Goal: Feedback & Contribution: Contribute content

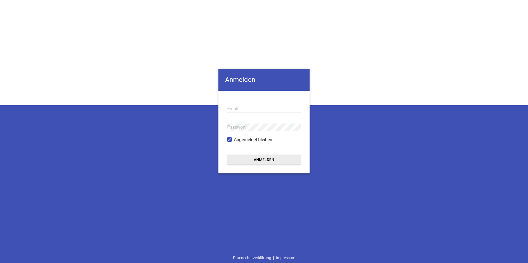
type input "[EMAIL_ADDRESS][DOMAIN_NAME]"
click at [268, 162] on button "Anmelden" at bounding box center [263, 160] width 73 height 10
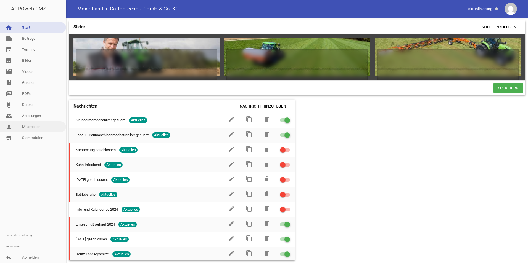
click at [28, 127] on link "person Mitarbeiter" at bounding box center [33, 127] width 66 height 11
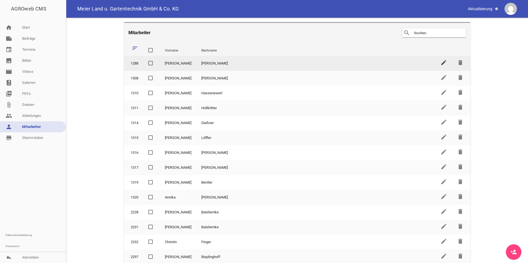
click at [442, 61] on icon "edit" at bounding box center [443, 62] width 7 height 7
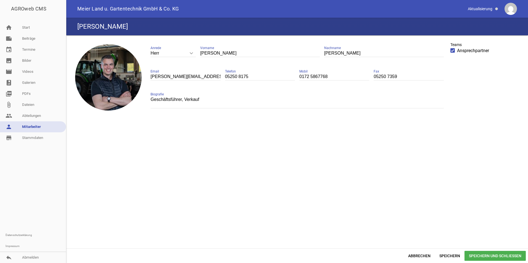
click at [255, 78] on input "05250 8175" at bounding box center [260, 76] width 70 height 7
drag, startPoint x: 239, startPoint y: 78, endPoint x: 252, endPoint y: 79, distance: 13.0
click at [252, 79] on input "05250 8175" at bounding box center [260, 76] width 70 height 7
type input "05250 93606-210"
click at [481, 255] on span "Speichern und Schließen" at bounding box center [495, 256] width 61 height 10
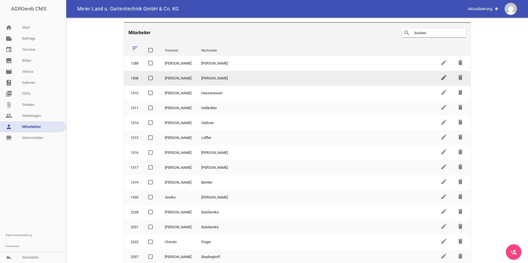
click at [440, 79] on icon "edit" at bounding box center [443, 77] width 7 height 7
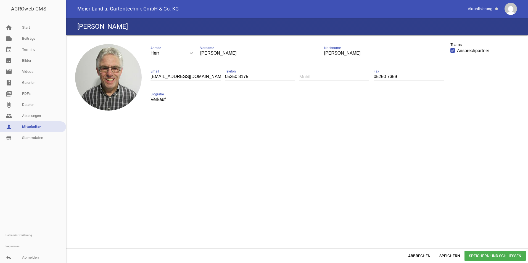
click at [241, 76] on input "05250 8175" at bounding box center [260, 76] width 70 height 7
drag, startPoint x: 239, startPoint y: 78, endPoint x: 254, endPoint y: 80, distance: 15.0
click at [254, 80] on input "05250 8175" at bounding box center [260, 76] width 70 height 7
type input "05250 93606-211"
click at [473, 256] on span "Speichern und Schließen" at bounding box center [495, 256] width 61 height 10
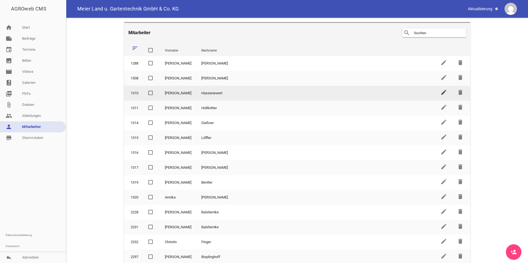
click at [442, 92] on icon "edit" at bounding box center [443, 92] width 7 height 7
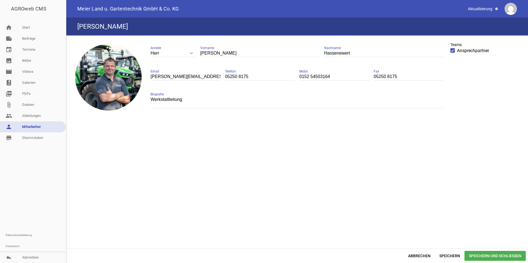
click at [249, 76] on input "05250 8175" at bounding box center [260, 76] width 70 height 7
type input "05250 93606-213"
click at [512, 261] on span "Speichern und Schließen" at bounding box center [495, 256] width 61 height 10
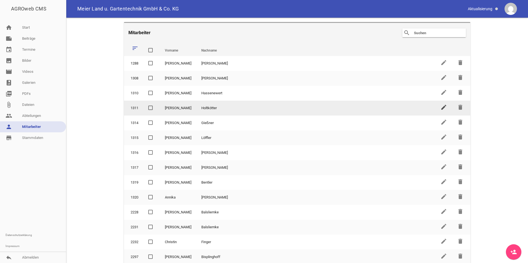
click at [441, 107] on icon "edit" at bounding box center [443, 107] width 7 height 7
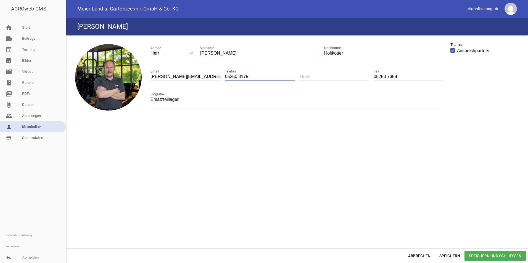
drag, startPoint x: 238, startPoint y: 74, endPoint x: 258, endPoint y: 75, distance: 20.7
click at [258, 75] on input "05250 8175" at bounding box center [260, 76] width 70 height 7
type input "05250 93606-214"
click at [498, 259] on span "Speichern und Schließen" at bounding box center [495, 256] width 61 height 10
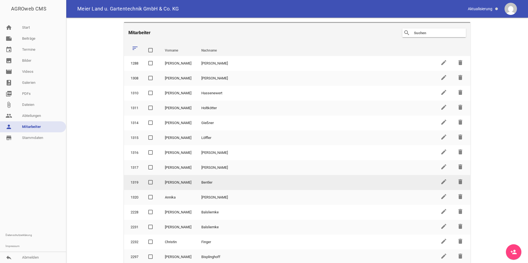
scroll to position [1, 0]
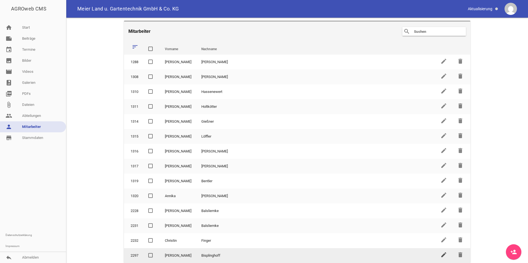
click at [440, 255] on icon "edit" at bounding box center [443, 255] width 7 height 7
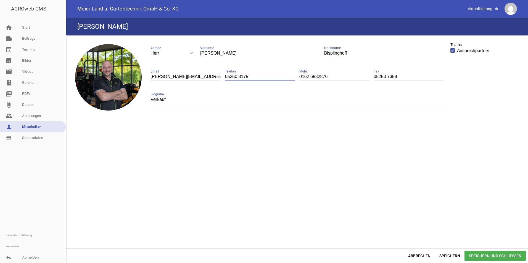
drag, startPoint x: 239, startPoint y: 77, endPoint x: 247, endPoint y: 77, distance: 8.3
click at [247, 77] on input "05250 8175" at bounding box center [260, 76] width 70 height 7
type input "05250 93606-215"
click at [487, 256] on span "Speichern und Schließen" at bounding box center [495, 256] width 61 height 10
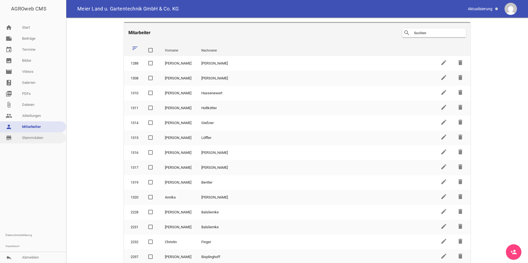
click at [43, 134] on link "store_mall_directory Stammdaten" at bounding box center [33, 138] width 66 height 11
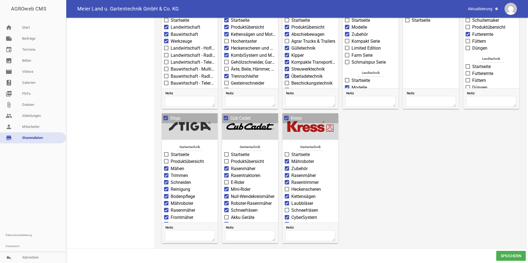
scroll to position [358, 0]
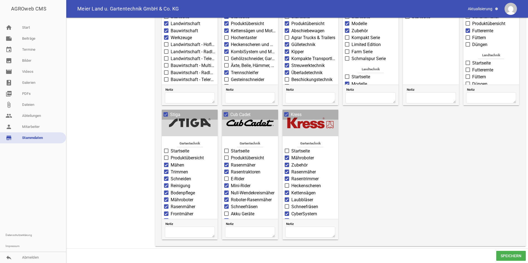
click at [287, 157] on span at bounding box center [287, 157] width 4 height 3
click at [291, 155] on input "Mähroboter" at bounding box center [291, 155] width 0 height 0
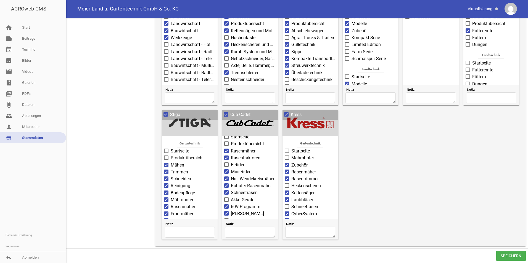
scroll to position [26, 0]
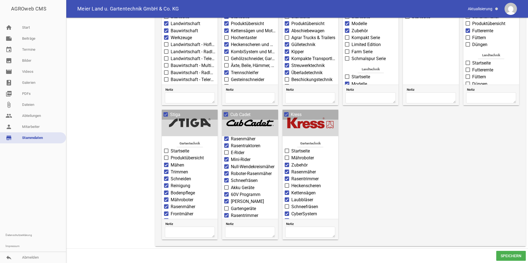
click at [227, 172] on span at bounding box center [227, 173] width 4 height 3
click at [231, 171] on input "Roboter-Rasenmäher" at bounding box center [231, 171] width 0 height 0
click at [167, 197] on label "Mähroboter" at bounding box center [189, 200] width 51 height 7
click at [171, 197] on input "Mähroboter" at bounding box center [171, 197] width 0 height 0
click at [167, 198] on span at bounding box center [167, 199] width 4 height 3
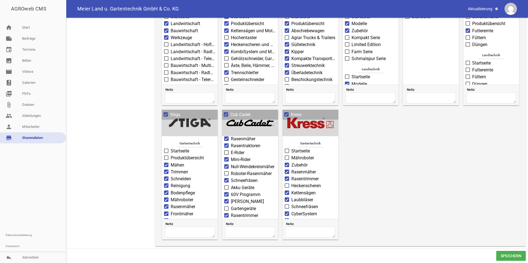
click at [171, 197] on input "Mähroboter" at bounding box center [171, 197] width 0 height 0
click at [508, 254] on span "Speichern" at bounding box center [511, 256] width 30 height 10
click at [506, 258] on span "Speichern" at bounding box center [511, 256] width 30 height 10
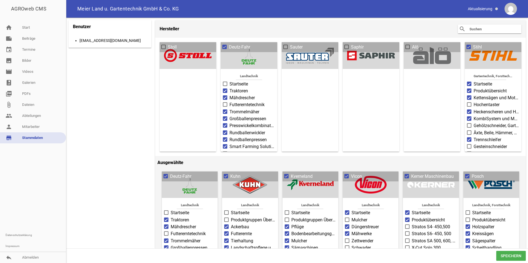
scroll to position [0, 0]
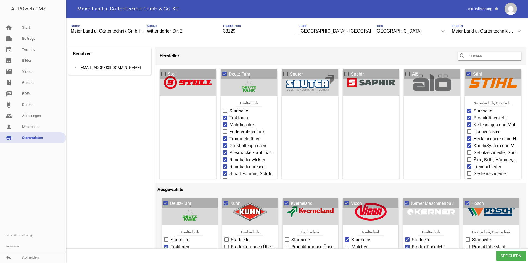
click at [286, 71] on label "Sauter" at bounding box center [309, 74] width 53 height 7
click at [290, 71] on input "Sauter" at bounding box center [290, 71] width 0 height 0
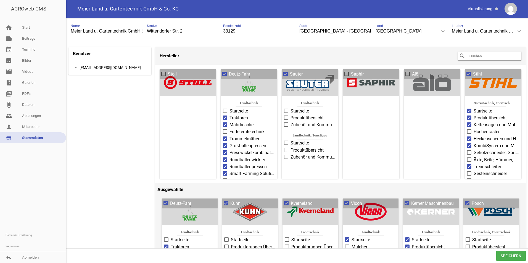
click at [285, 74] on span at bounding box center [286, 73] width 4 height 3
click at [290, 71] on input "Sauter" at bounding box center [290, 71] width 0 height 0
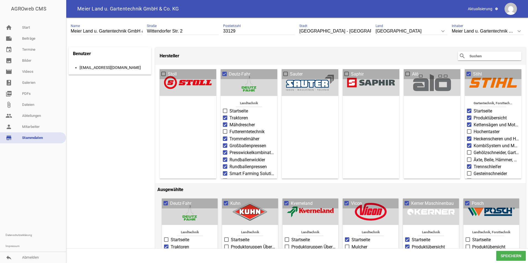
click at [163, 73] on span at bounding box center [164, 73] width 4 height 3
click at [168, 71] on input "Stoll" at bounding box center [168, 71] width 0 height 0
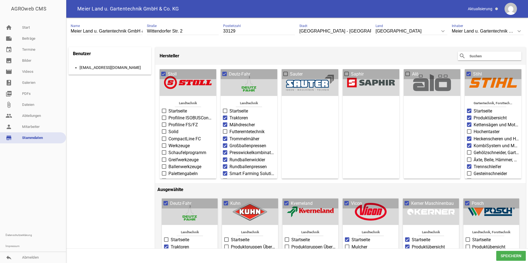
click at [284, 74] on span at bounding box center [286, 73] width 4 height 3
click at [290, 71] on input "Sauter" at bounding box center [290, 71] width 0 height 0
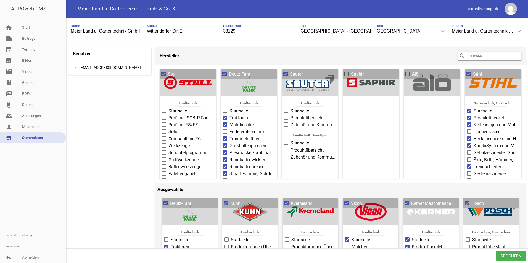
click at [163, 123] on span at bounding box center [164, 124] width 4 height 3
click at [168, 122] on input "Profiline FS/FZ" at bounding box center [168, 122] width 0 height 0
click at [163, 132] on span at bounding box center [164, 131] width 4 height 3
click at [168, 129] on input "Solid" at bounding box center [168, 129] width 0 height 0
click at [164, 138] on span at bounding box center [164, 138] width 4 height 3
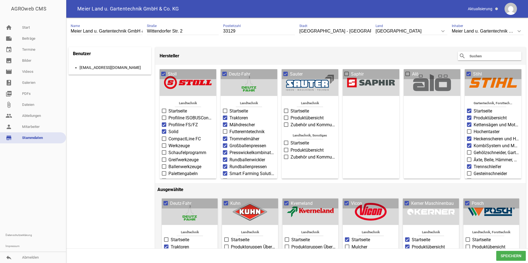
click at [168, 136] on input "CompactLine FC" at bounding box center [168, 136] width 0 height 0
click at [164, 144] on span at bounding box center [164, 145] width 4 height 3
click at [168, 143] on input "Werkzeuge" at bounding box center [168, 143] width 0 height 0
click at [164, 152] on span at bounding box center [164, 152] width 4 height 3
click at [168, 150] on input "Schaufelprogramm" at bounding box center [168, 150] width 0 height 0
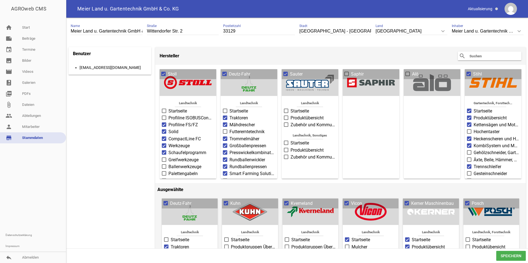
click at [164, 158] on span at bounding box center [164, 160] width 4 height 4
click at [168, 157] on input "Greifwerkzeuge" at bounding box center [168, 157] width 0 height 0
click at [164, 165] on span at bounding box center [164, 167] width 4 height 4
click at [168, 164] on input "Ballenwerkzeuge" at bounding box center [168, 164] width 0 height 0
click at [164, 172] on span at bounding box center [164, 173] width 4 height 3
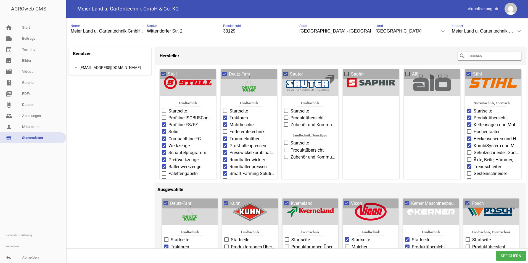
click at [168, 171] on input "Palettengabeln" at bounding box center [168, 171] width 0 height 0
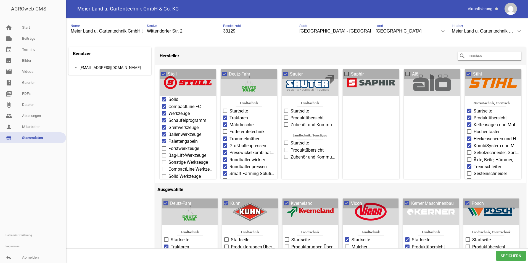
scroll to position [33, 0]
click at [165, 146] on span at bounding box center [164, 147] width 4 height 3
click at [168, 145] on input "Forstwerkzeuge" at bounding box center [168, 145] width 0 height 0
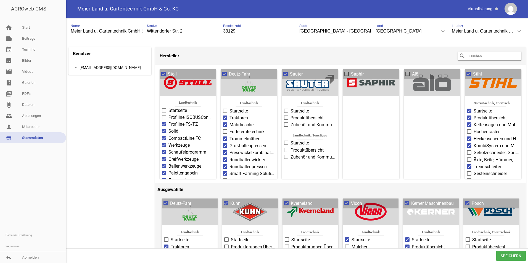
scroll to position [0, 0]
click at [165, 116] on span at bounding box center [164, 117] width 4 height 3
click at [168, 115] on input "Profiline ISOBUSConnected" at bounding box center [168, 115] width 0 height 0
click at [165, 113] on label "Startseite" at bounding box center [188, 111] width 52 height 7
click at [168, 108] on input "Startseite" at bounding box center [168, 108] width 0 height 0
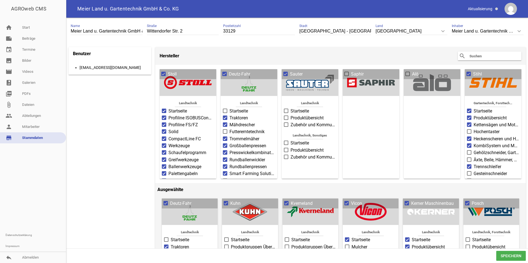
click at [406, 74] on span at bounding box center [408, 73] width 4 height 3
click at [412, 71] on input "Alö" at bounding box center [412, 71] width 0 height 0
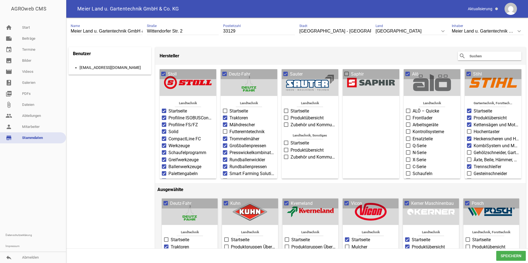
click at [407, 110] on span at bounding box center [409, 110] width 4 height 3
click at [413, 108] on input "ALÖ – Quicke" at bounding box center [413, 108] width 0 height 0
click at [407, 117] on span at bounding box center [409, 117] width 4 height 3
click at [413, 115] on input "Frontlader" at bounding box center [413, 115] width 0 height 0
click at [407, 123] on span at bounding box center [409, 124] width 4 height 3
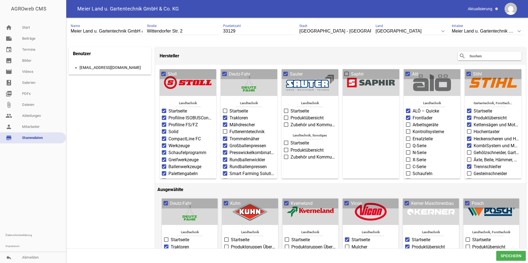
click at [413, 122] on input "Arbeitsgeräte" at bounding box center [413, 122] width 0 height 0
drag, startPoint x: 405, startPoint y: 129, endPoint x: 405, endPoint y: 131, distance: 2.8
click at [407, 130] on span at bounding box center [409, 131] width 4 height 3
click at [413, 129] on input "Kontrollsysteme" at bounding box center [413, 129] width 0 height 0
click at [406, 137] on span at bounding box center [408, 139] width 4 height 4
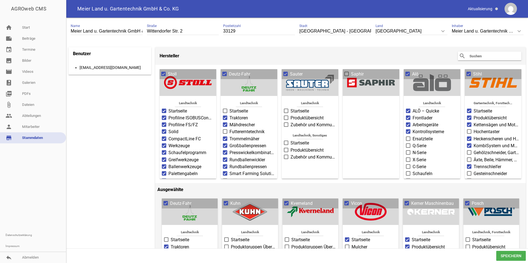
click at [413, 136] on input "Ersatzteile" at bounding box center [413, 136] width 0 height 0
click at [406, 144] on span at bounding box center [408, 146] width 4 height 4
click at [413, 143] on input "Q-Serie" at bounding box center [413, 143] width 0 height 0
click at [407, 145] on span at bounding box center [409, 145] width 4 height 3
click at [413, 143] on input "Q-Serie" at bounding box center [413, 143] width 0 height 0
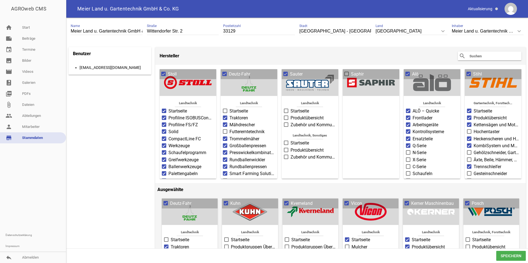
click at [407, 151] on span at bounding box center [409, 152] width 4 height 3
click at [413, 150] on input "N-Serie" at bounding box center [413, 150] width 0 height 0
click at [407, 158] on span at bounding box center [409, 159] width 4 height 3
click at [413, 157] on input "X-Serie" at bounding box center [413, 157] width 0 height 0
click at [406, 166] on span at bounding box center [408, 167] width 4 height 4
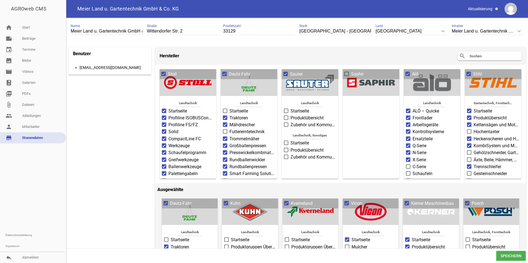
click at [413, 164] on input "C-Serie" at bounding box center [413, 164] width 0 height 0
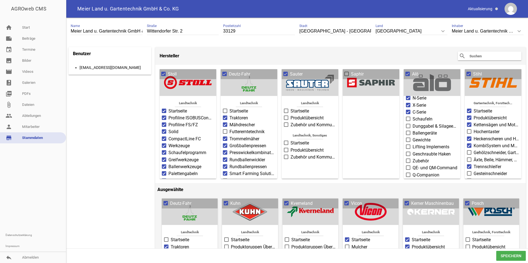
scroll to position [55, 0]
click at [407, 117] on span at bounding box center [409, 118] width 4 height 3
click at [413, 115] on input "Schaufeln" at bounding box center [413, 115] width 0 height 0
click at [407, 124] on span at bounding box center [408, 125] width 4 height 4
click at [413, 123] on input "Dunggabel & Silageentnahme" at bounding box center [413, 123] width 0 height 0
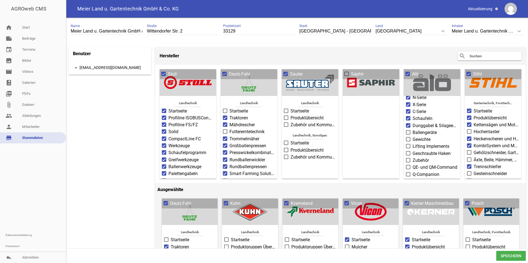
click at [407, 131] on span at bounding box center [409, 132] width 4 height 3
click at [413, 130] on input "Ballengeräte" at bounding box center [413, 130] width 0 height 0
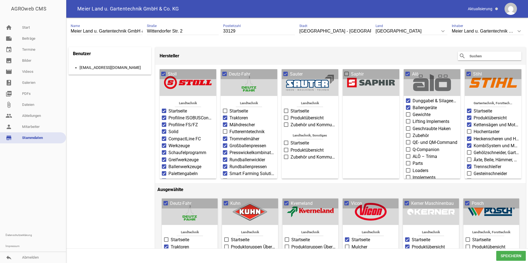
click at [407, 162] on span at bounding box center [409, 163] width 4 height 3
click at [413, 160] on input "Parts" at bounding box center [413, 160] width 0 height 0
click at [408, 169] on span at bounding box center [409, 170] width 4 height 3
click at [413, 168] on input "Loaders" at bounding box center [413, 168] width 0 height 0
click at [407, 176] on span at bounding box center [409, 177] width 4 height 3
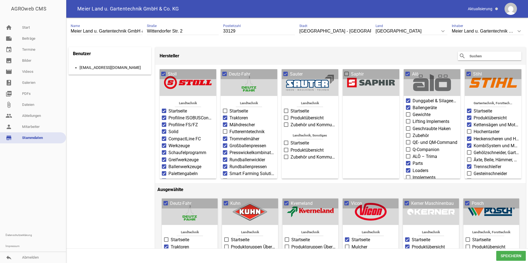
click at [413, 175] on input "Implements" at bounding box center [413, 175] width 0 height 0
click at [408, 154] on span at bounding box center [408, 156] width 4 height 4
click at [413, 154] on input "ALÖ – Trima" at bounding box center [413, 154] width 0 height 0
click at [407, 148] on span at bounding box center [409, 149] width 4 height 3
click at [413, 147] on input "Q-Companion" at bounding box center [413, 147] width 0 height 0
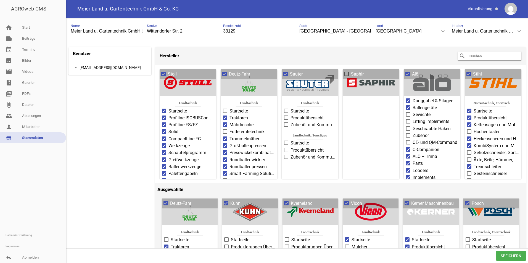
click at [284, 143] on span at bounding box center [286, 142] width 4 height 3
click at [291, 140] on input "Startseite" at bounding box center [291, 140] width 0 height 0
click at [507, 256] on span "Speichern" at bounding box center [511, 256] width 30 height 10
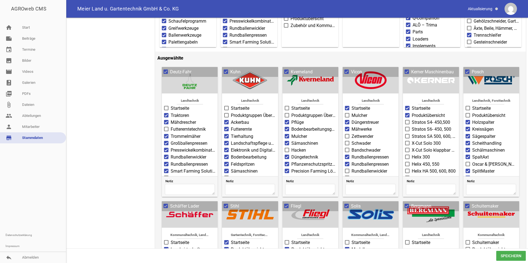
scroll to position [138, 0]
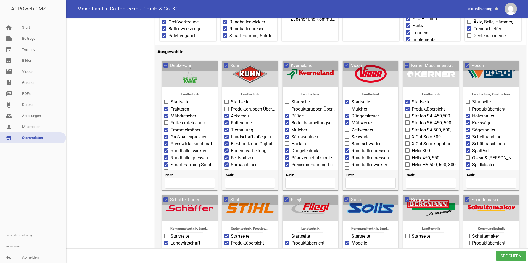
click at [509, 254] on span "Speichern" at bounding box center [511, 256] width 30 height 10
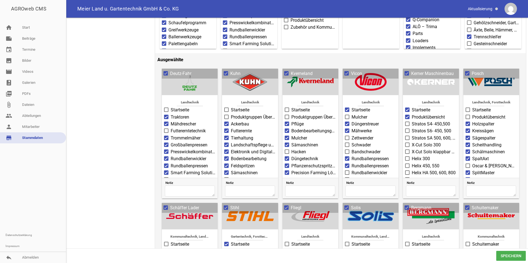
scroll to position [0, 0]
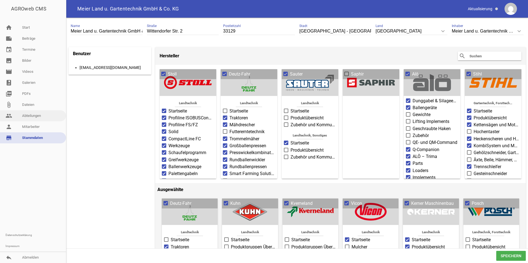
click at [30, 118] on link "people Abteilungen" at bounding box center [33, 115] width 66 height 11
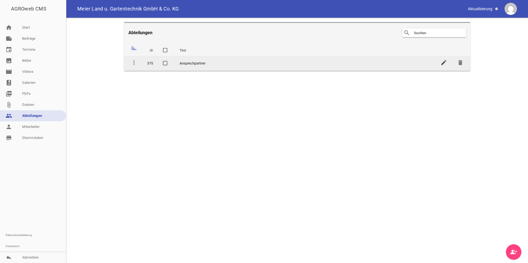
click at [443, 60] on icon "edit" at bounding box center [443, 62] width 7 height 7
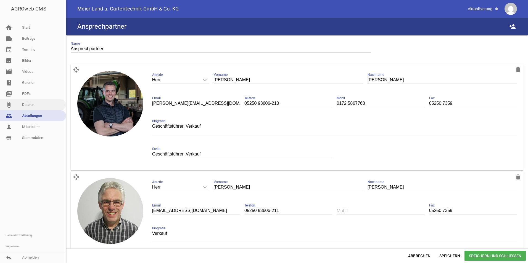
click at [24, 105] on link "attach_file Dateien" at bounding box center [33, 104] width 66 height 11
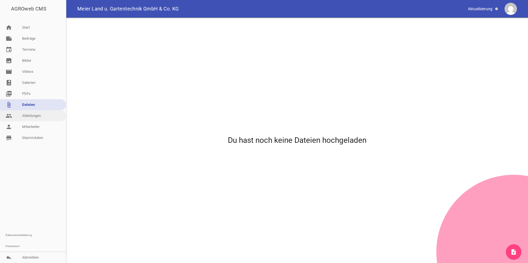
click at [29, 115] on link "people Abteilungen" at bounding box center [33, 115] width 66 height 11
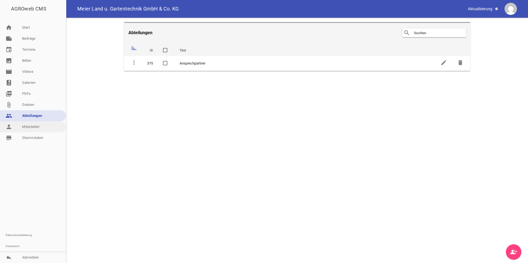
click at [32, 128] on link "person Mitarbeiter" at bounding box center [33, 127] width 66 height 11
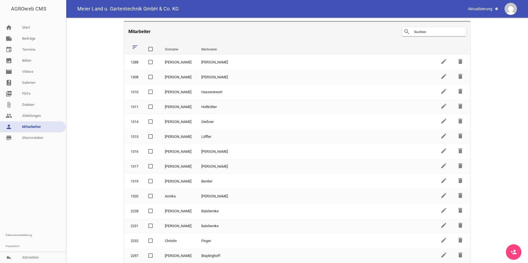
scroll to position [1, 0]
click at [510, 254] on icon "person_add" at bounding box center [513, 252] width 7 height 7
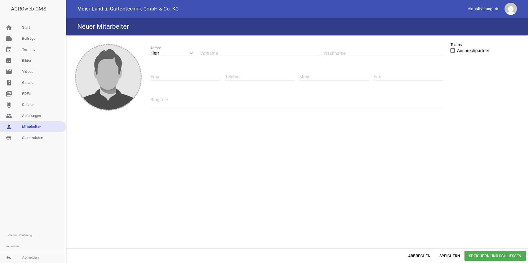
click at [188, 53] on icon "keyboard_arrow_down" at bounding box center [191, 53] width 9 height 9
click at [188, 53] on input "Herr" at bounding box center [173, 53] width 45 height 7
click at [162, 78] on li "Frau" at bounding box center [173, 79] width 45 height 13
type input "Frau"
click at [209, 58] on div "Vorname" at bounding box center [260, 53] width 120 height 19
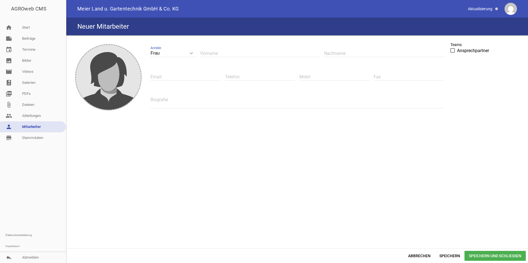
click at [213, 56] on input "text" at bounding box center [260, 53] width 120 height 7
drag, startPoint x: 255, startPoint y: 52, endPoint x: 217, endPoint y: 56, distance: 38.3
click at [217, 56] on input "[PERSON_NAME]" at bounding box center [260, 53] width 120 height 7
type input "Kornelia"
click at [342, 56] on input "text" at bounding box center [384, 53] width 120 height 7
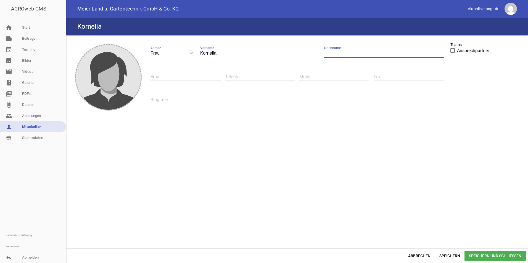
paste input "[DEMOGRAPHIC_DATA]"
type input "[DEMOGRAPHIC_DATA]"
click at [453, 50] on span at bounding box center [453, 50] width 4 height 3
click at [457, 48] on input "Ansprechpartner" at bounding box center [457, 48] width 0 height 0
click at [166, 77] on input "text" at bounding box center [186, 76] width 70 height 7
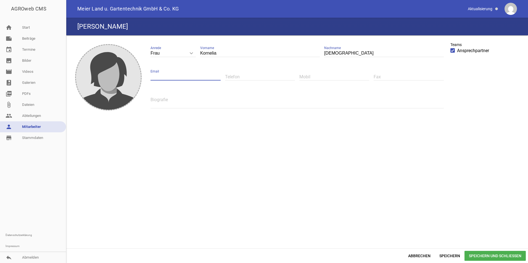
click at [241, 78] on input "text" at bounding box center [260, 76] width 70 height 7
type input "05252 93606-219"
click at [372, 75] on div "Frau keyboard_arrow_down Anrede Herr Frau [PERSON_NAME] Vorname Münsterteicher …" at bounding box center [297, 79] width 302 height 79
click at [382, 75] on input "text" at bounding box center [409, 76] width 70 height 7
type input "05250 7359"
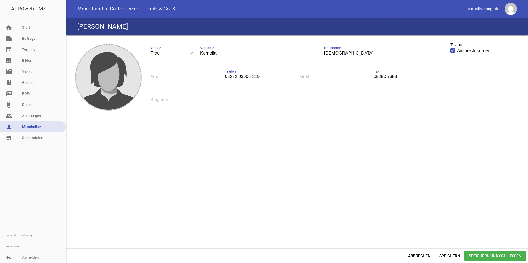
click at [176, 76] on input "text" at bounding box center [186, 76] width 70 height 7
click at [481, 254] on span "Speichern und Schließen" at bounding box center [495, 256] width 61 height 10
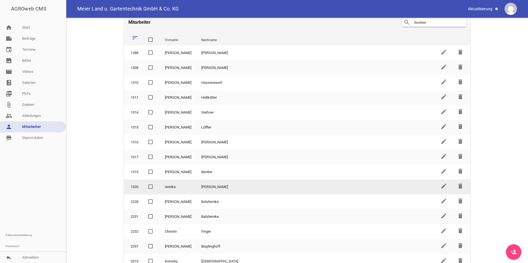
scroll to position [16, 0]
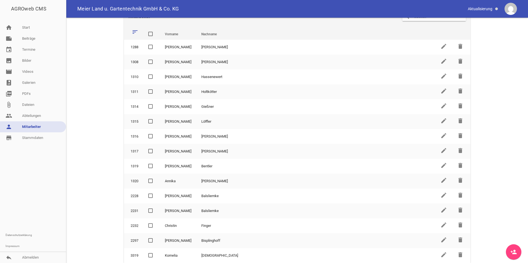
click at [510, 253] on link "person_add" at bounding box center [513, 252] width 15 height 15
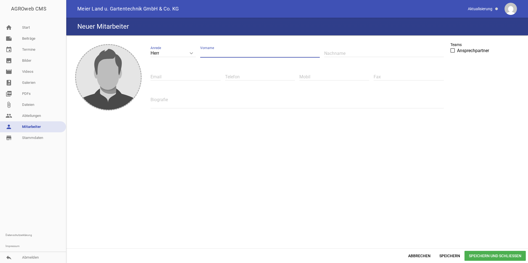
click at [221, 52] on input "text" at bounding box center [260, 53] width 120 height 7
type input "Jan"
click at [344, 51] on input "text" at bounding box center [384, 53] width 120 height 7
type input "Vinnemeier"
click at [453, 51] on span at bounding box center [453, 50] width 4 height 3
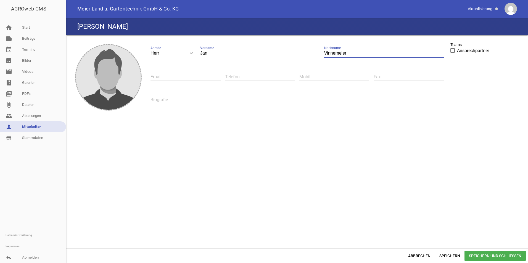
click at [457, 48] on input "Ansprechpartner" at bounding box center [457, 48] width 0 height 0
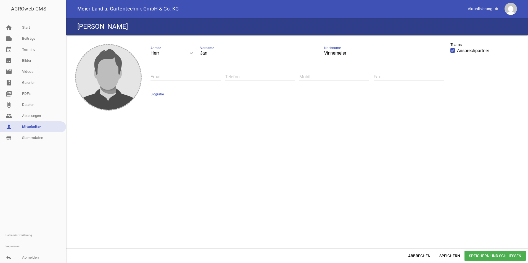
click at [247, 96] on textarea at bounding box center [297, 102] width 293 height 12
type textarea "Auszubildender"
click at [236, 75] on input "text" at bounding box center [260, 76] width 70 height 7
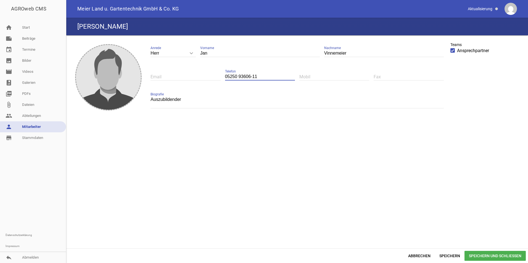
type input "05250 93606-11"
click at [258, 161] on div "image Herr keyboard_arrow_down Anrede Herr Frau [PERSON_NAME] [PERSON_NAME] Nac…" at bounding box center [296, 142] width 457 height 209
click at [495, 255] on span "Speichern und Schließen" at bounding box center [495, 256] width 61 height 10
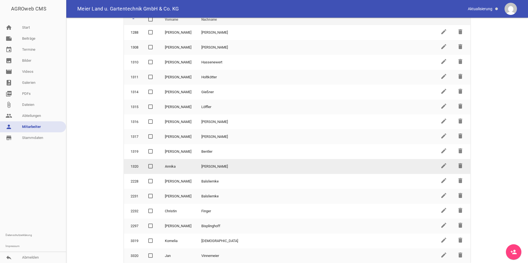
scroll to position [31, 0]
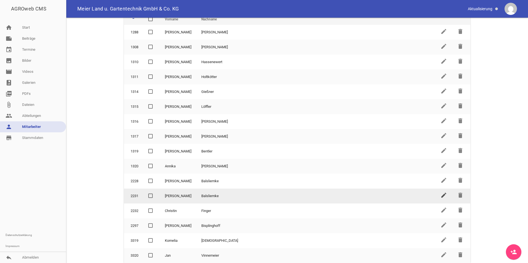
click at [440, 198] on icon "edit" at bounding box center [443, 195] width 7 height 7
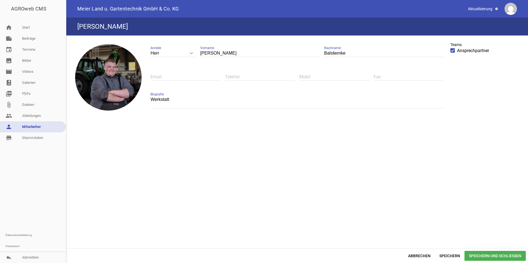
click at [237, 75] on input "text" at bounding box center [260, 76] width 70 height 7
type input "05250 93606-11"
click at [500, 254] on span "Speichern und Schließen" at bounding box center [495, 256] width 61 height 10
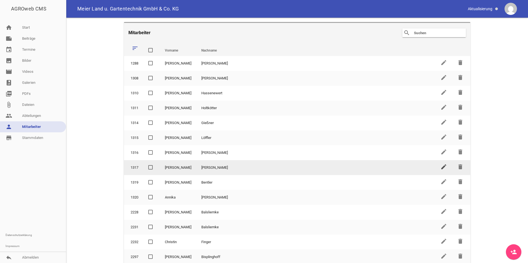
click at [443, 166] on icon "edit" at bounding box center [443, 167] width 7 height 7
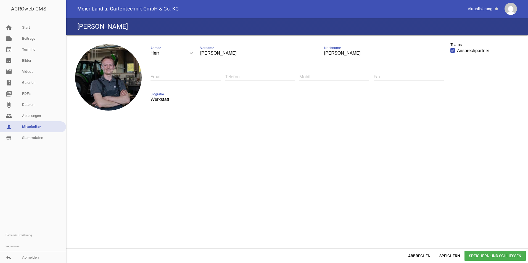
click at [244, 75] on input "text" at bounding box center [260, 76] width 70 height 7
type input "05250 93606-11"
click at [489, 254] on span "Speichern und Schließen" at bounding box center [495, 256] width 61 height 10
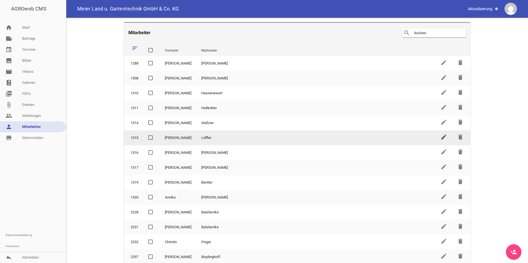
click at [440, 138] on icon "edit" at bounding box center [443, 137] width 7 height 7
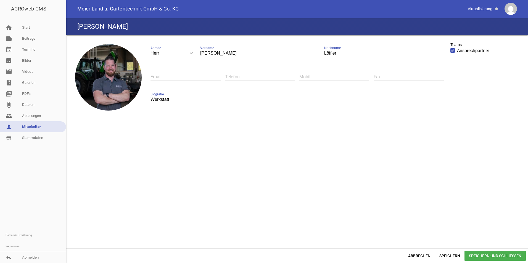
click at [247, 76] on input "text" at bounding box center [260, 76] width 70 height 7
type input "05250 93606-11"
click at [471, 257] on span "Speichern und Schließen" at bounding box center [495, 256] width 61 height 10
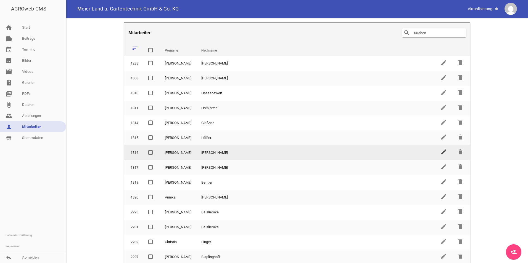
click at [440, 153] on icon "edit" at bounding box center [443, 152] width 7 height 7
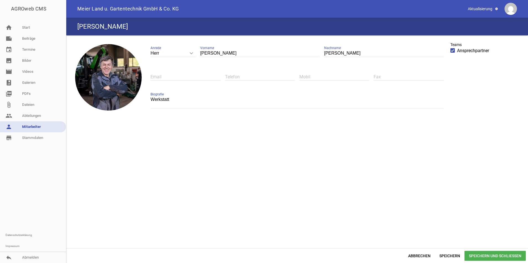
click at [248, 79] on input "text" at bounding box center [260, 76] width 70 height 7
type input "05250 93606-11"
click at [477, 257] on span "Speichern und Schließen" at bounding box center [495, 256] width 61 height 10
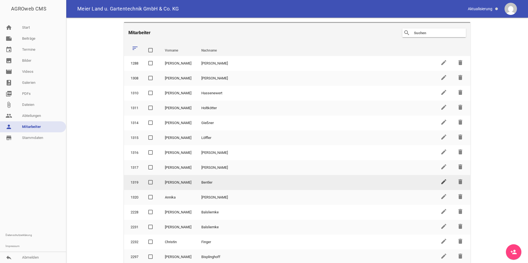
click at [441, 181] on icon "edit" at bounding box center [443, 182] width 7 height 7
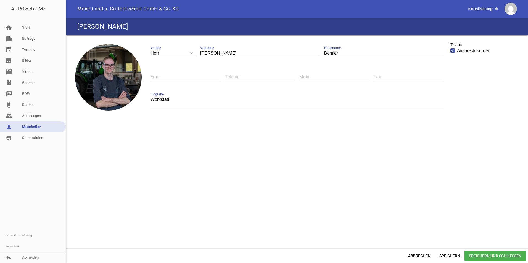
click at [242, 75] on input "text" at bounding box center [260, 76] width 70 height 7
type input "05250 93606-11"
click at [490, 257] on span "Speichern und Schließen" at bounding box center [495, 256] width 61 height 10
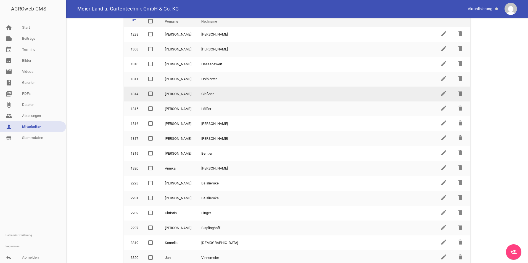
scroll to position [31, 0]
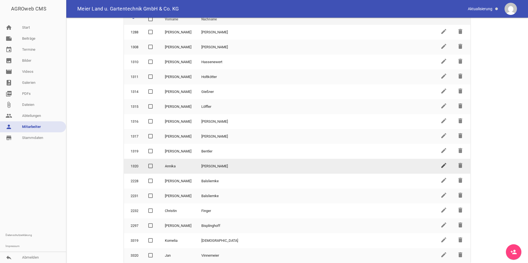
click at [441, 168] on icon "edit" at bounding box center [443, 165] width 7 height 7
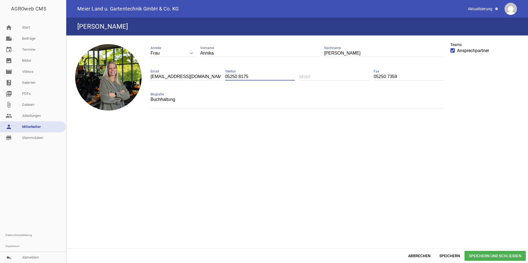
drag, startPoint x: 240, startPoint y: 75, endPoint x: 252, endPoint y: 80, distance: 13.2
click at [252, 80] on input "05250 8175" at bounding box center [260, 76] width 70 height 7
type input "05250 93606-212"
click at [494, 255] on span "Speichern und Schließen" at bounding box center [495, 256] width 61 height 10
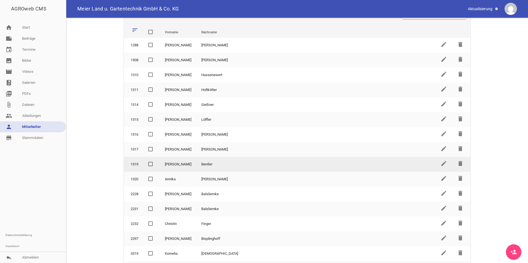
scroll to position [31, 0]
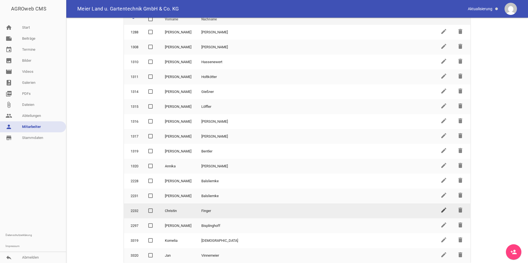
click at [440, 212] on icon "edit" at bounding box center [443, 210] width 7 height 7
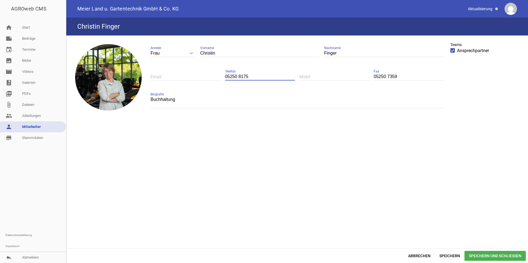
drag, startPoint x: 239, startPoint y: 78, endPoint x: 271, endPoint y: 78, distance: 32.9
click at [271, 78] on input "05250 8175" at bounding box center [260, 76] width 70 height 7
type input "05250 93606-212"
click at [492, 255] on span "Speichern und Schließen" at bounding box center [495, 256] width 61 height 10
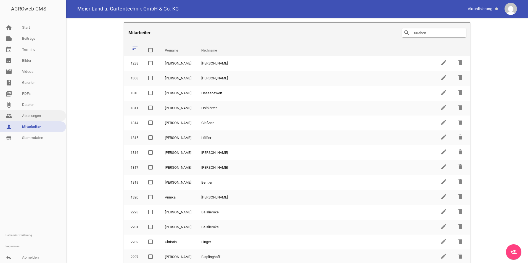
click at [33, 118] on link "people Abteilungen" at bounding box center [33, 115] width 66 height 11
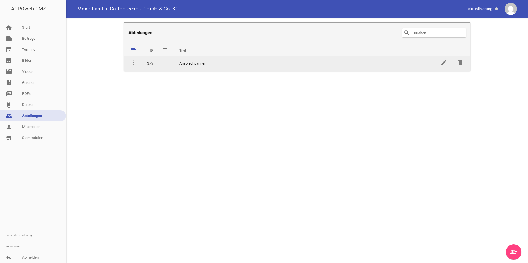
click at [190, 64] on td "Ansprechpartner" at bounding box center [305, 63] width 261 height 15
click at [445, 63] on icon "edit" at bounding box center [443, 62] width 7 height 7
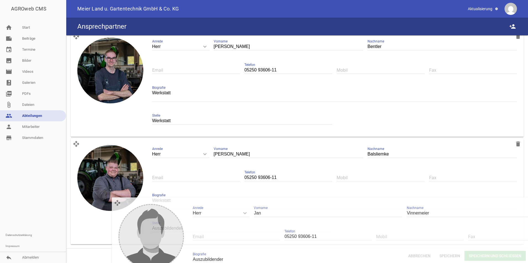
scroll to position [1432, 0]
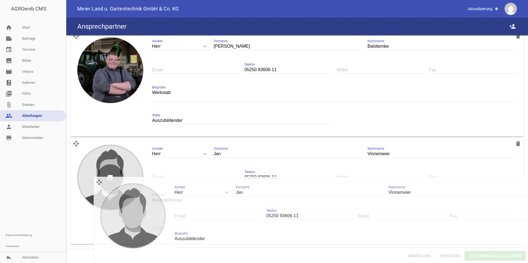
drag, startPoint x: 76, startPoint y: 71, endPoint x: 99, endPoint y: 182, distance: 113.6
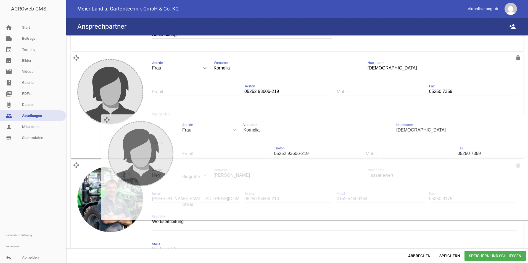
scroll to position [541, 0]
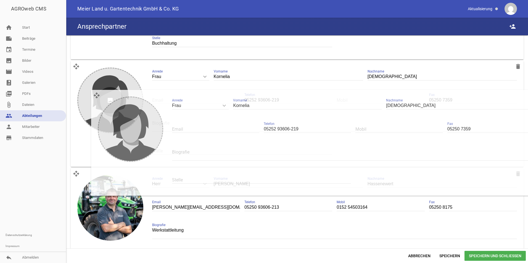
drag, startPoint x: 75, startPoint y: 69, endPoint x: 95, endPoint y: 93, distance: 30.9
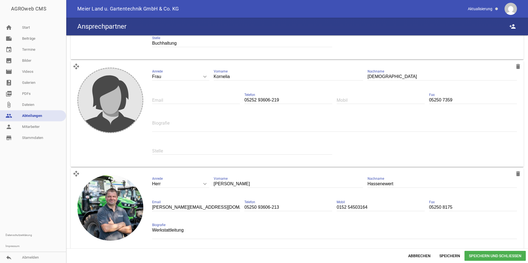
click at [188, 125] on textarea at bounding box center [334, 126] width 365 height 12
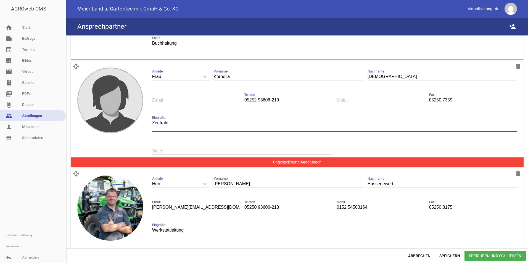
type textarea "Zentrale"
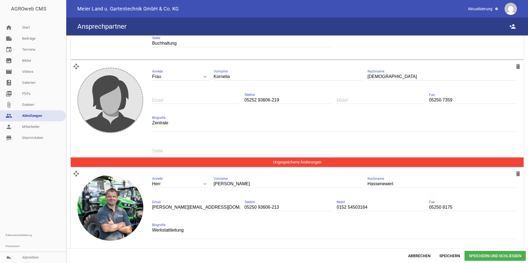
click at [179, 146] on div "Stelle" at bounding box center [242, 151] width 180 height 19
click at [498, 257] on span "Speichern und Schließen" at bounding box center [495, 256] width 61 height 10
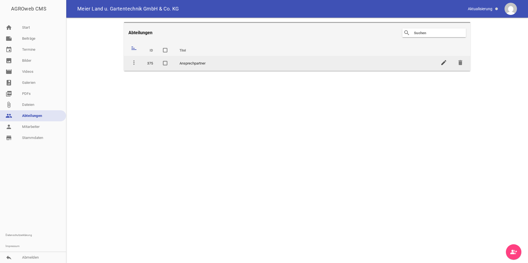
click at [442, 63] on icon "edit" at bounding box center [443, 62] width 7 height 7
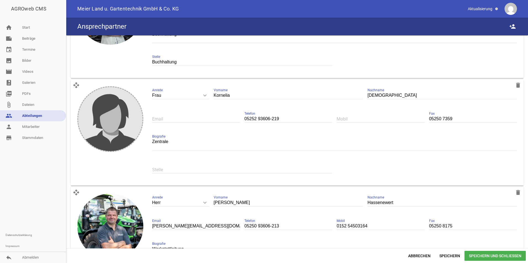
scroll to position [525, 0]
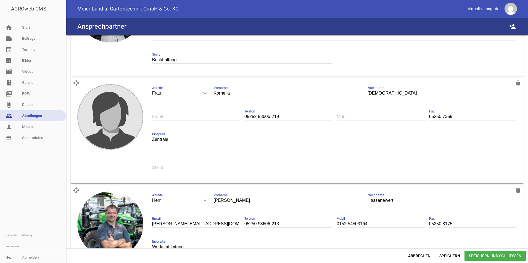
click at [158, 167] on input "text" at bounding box center [242, 167] width 180 height 7
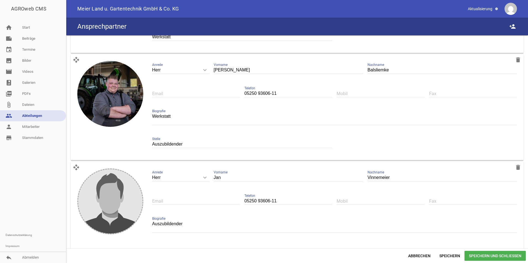
scroll to position [1432, 0]
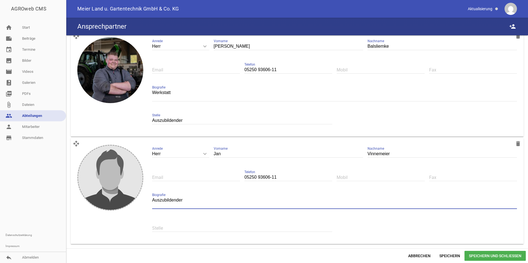
drag, startPoint x: 187, startPoint y: 197, endPoint x: 152, endPoint y: 197, distance: 35.1
click at [152, 197] on textarea "Auszubildender" at bounding box center [334, 203] width 365 height 12
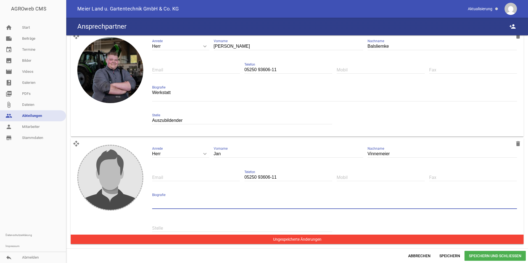
click at [155, 227] on input "text" at bounding box center [242, 228] width 180 height 7
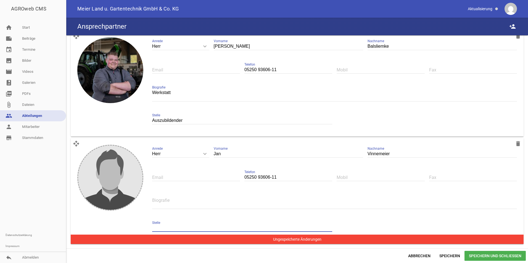
paste input "Auszubildender"
type input "Auszubildender"
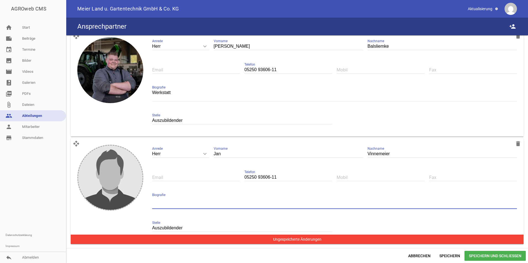
click at [166, 204] on textarea at bounding box center [334, 203] width 365 height 12
type textarea "Werkstatt"
click at [476, 257] on span "Speichern und Schließen" at bounding box center [495, 256] width 61 height 10
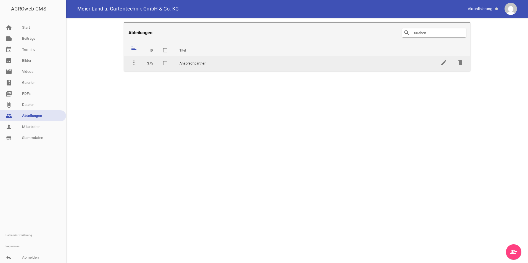
click at [199, 65] on td "Ansprechpartner" at bounding box center [305, 63] width 261 height 15
click at [441, 61] on icon "edit" at bounding box center [443, 62] width 7 height 7
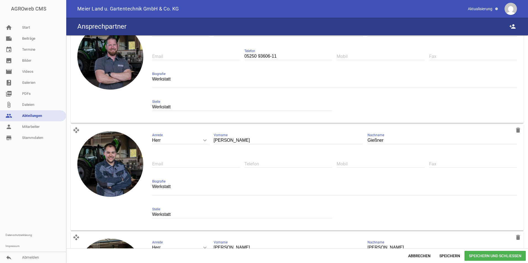
scroll to position [1022, 0]
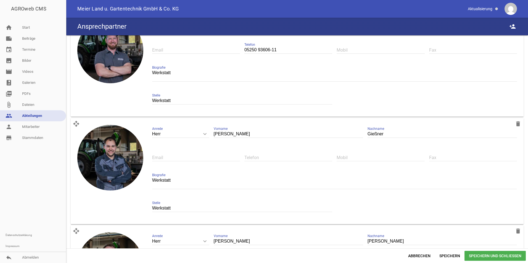
click at [266, 155] on input "text" at bounding box center [288, 157] width 88 height 7
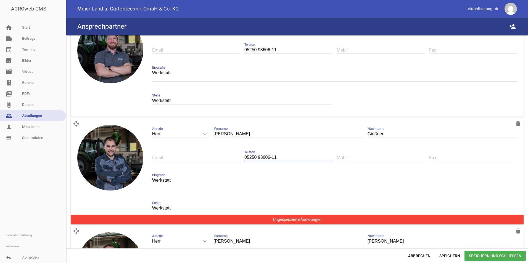
type input "05250 93606-11"
click at [475, 257] on span "Speichern und Schließen" at bounding box center [495, 256] width 61 height 10
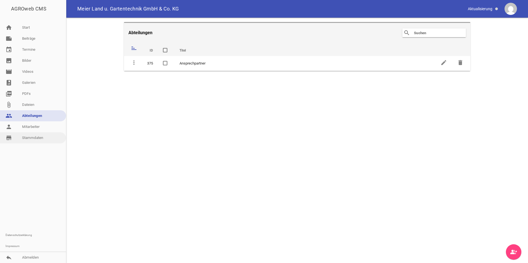
click at [30, 138] on link "store_mall_directory Stammdaten" at bounding box center [33, 138] width 66 height 11
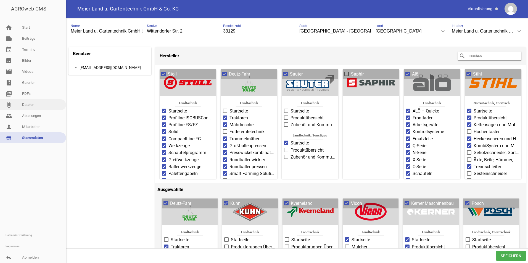
click at [26, 105] on link "attach_file Dateien" at bounding box center [33, 104] width 66 height 11
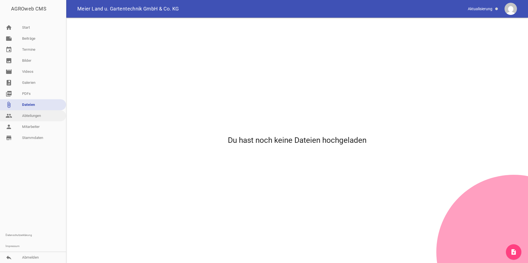
click at [27, 115] on link "people Abteilungen" at bounding box center [33, 115] width 66 height 11
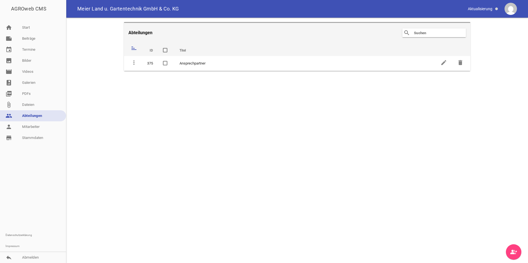
click at [514, 250] on icon "group_add" at bounding box center [513, 252] width 7 height 7
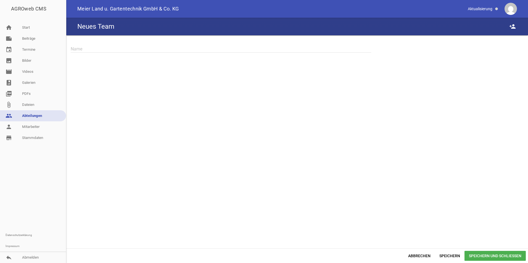
click at [87, 51] on input "text" at bounding box center [221, 48] width 300 height 7
type input "Zentrale"
click at [512, 257] on span "Speichern und Schließen" at bounding box center [495, 256] width 61 height 10
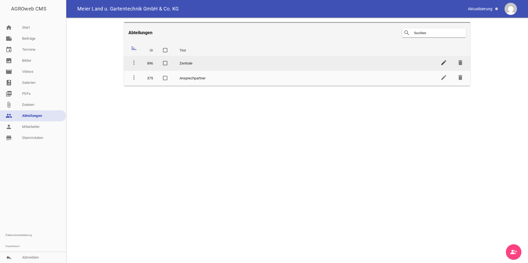
click at [445, 61] on icon "edit" at bounding box center [443, 62] width 7 height 7
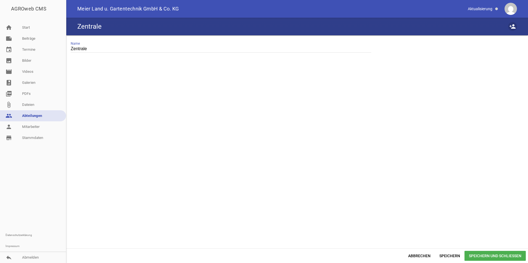
click at [510, 26] on icon "person_add" at bounding box center [512, 26] width 7 height 7
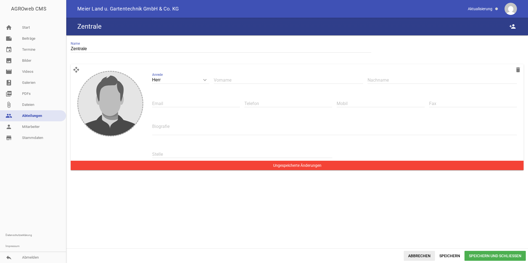
click at [424, 256] on span "Abbrechen" at bounding box center [419, 256] width 31 height 10
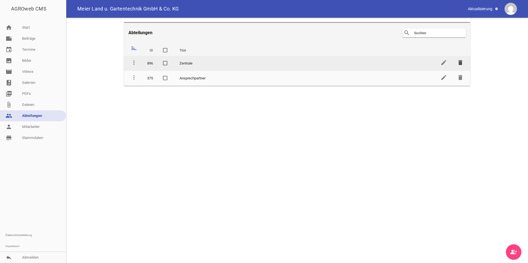
click at [462, 63] on icon "delete" at bounding box center [460, 62] width 7 height 7
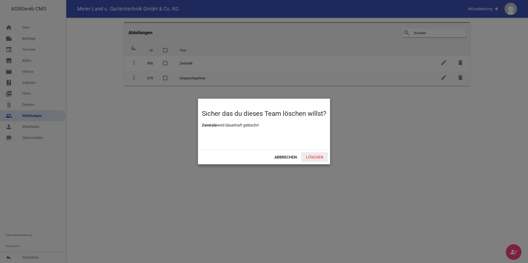
click at [313, 157] on span "Löschen" at bounding box center [314, 157] width 27 height 10
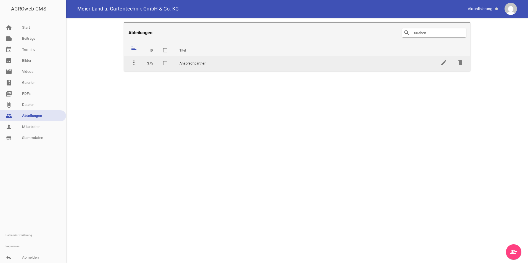
click at [134, 62] on icon "more_vert" at bounding box center [134, 62] width 7 height 7
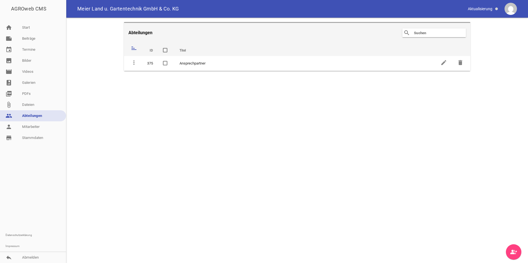
click at [135, 48] on icon "sort" at bounding box center [134, 48] width 7 height 7
click at [40, 104] on link "attach_file Dateien" at bounding box center [33, 104] width 66 height 11
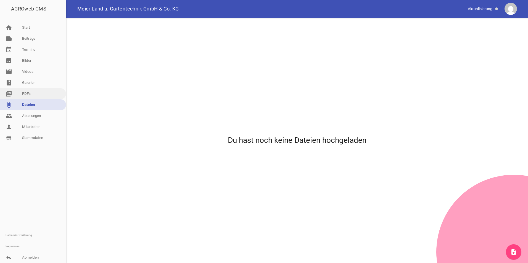
click at [33, 92] on link "picture_as_pdf PDFs" at bounding box center [33, 93] width 66 height 11
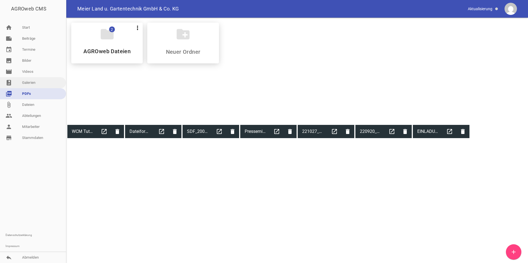
click at [30, 84] on link "photo_album Galerien" at bounding box center [33, 82] width 66 height 11
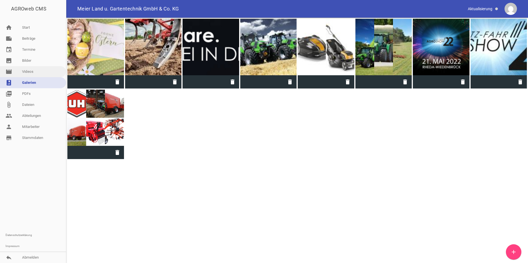
click at [28, 70] on link "movie Videos" at bounding box center [33, 71] width 66 height 11
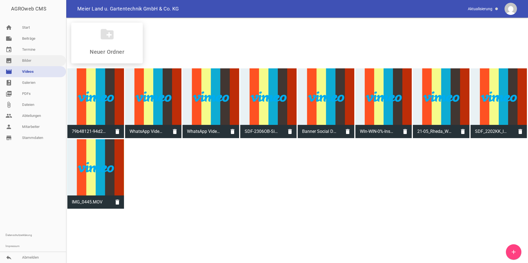
click at [27, 60] on link "image Bilder" at bounding box center [33, 60] width 66 height 11
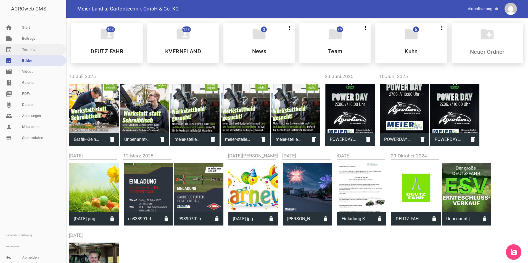
click at [27, 47] on link "event Termine" at bounding box center [33, 49] width 66 height 11
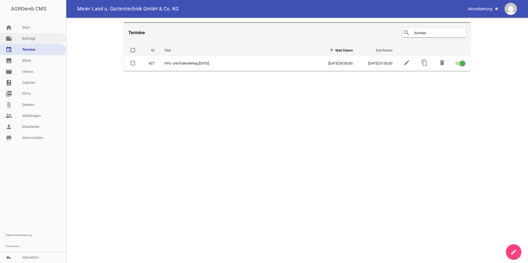
click at [27, 37] on link "note Beiträge" at bounding box center [33, 38] width 66 height 11
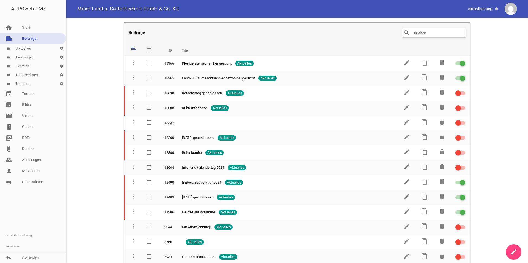
click at [23, 84] on link "label Über uns settings" at bounding box center [33, 84] width 66 height 9
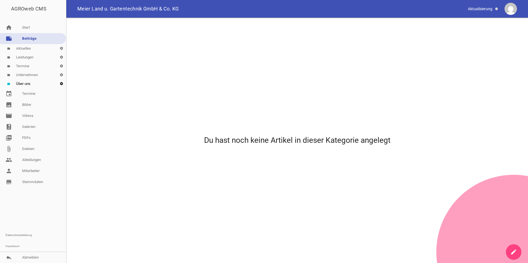
click at [61, 83] on icon "settings" at bounding box center [61, 84] width 9 height 9
click at [27, 74] on div "AGROweb CMS home Start note Beiträge label Aktuelles settings label Leistungen …" at bounding box center [264, 131] width 528 height 263
click at [27, 74] on link "label Unternehmen settings" at bounding box center [33, 75] width 66 height 9
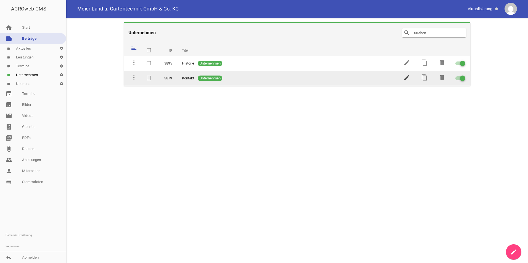
click at [406, 77] on icon "edit" at bounding box center [406, 77] width 7 height 7
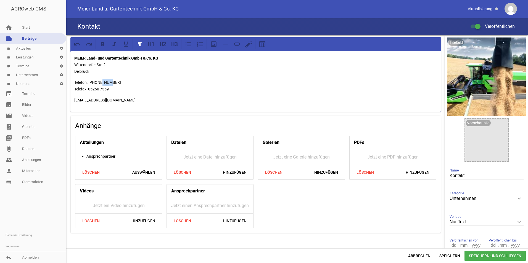
drag, startPoint x: 101, startPoint y: 81, endPoint x: 112, endPoint y: 82, distance: 11.3
click at [112, 82] on p "Telefon: [PHONE_NUMBER] Telefax: 05250 7359" at bounding box center [255, 85] width 363 height 13
click at [88, 82] on p "Telefon: [PHONE_NUMBER] Telefax: 05250 7359" at bounding box center [255, 85] width 363 height 13
drag, startPoint x: 101, startPoint y: 83, endPoint x: 110, endPoint y: 83, distance: 9.7
click at [110, 83] on p "Telefon: [PHONE_NUMBER] Telefax: 05250 7359" at bounding box center [255, 85] width 363 height 13
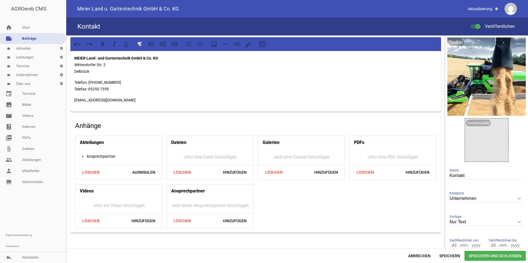
click at [89, 85] on p "Telefon: [PHONE_NUMBER] Telefax: 05250 7359" at bounding box center [255, 85] width 363 height 13
click at [89, 81] on p "Telefon: Zentrale [PHONE_NUMBER] Telefax: 05250 7359" at bounding box center [255, 85] width 363 height 13
drag, startPoint x: 121, startPoint y: 82, endPoint x: 133, endPoint y: 82, distance: 11.9
click at [133, 82] on p "Telefon: Zentrale [PHONE_NUMBER] Telefax: 05250 7359" at bounding box center [255, 85] width 363 height 13
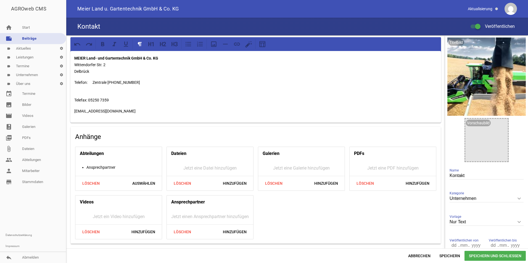
click at [94, 83] on p "Telefon: Zentrale [PHONE_NUMBER]" at bounding box center [255, 82] width 363 height 7
click at [191, 47] on icon at bounding box center [188, 44] width 7 height 7
click at [189, 42] on icon at bounding box center [188, 44] width 7 height 7
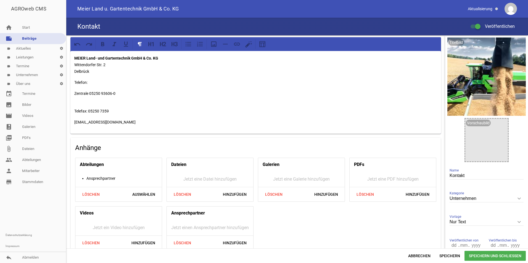
click at [126, 93] on p "Zentrale 05250 93606-0" at bounding box center [255, 93] width 363 height 7
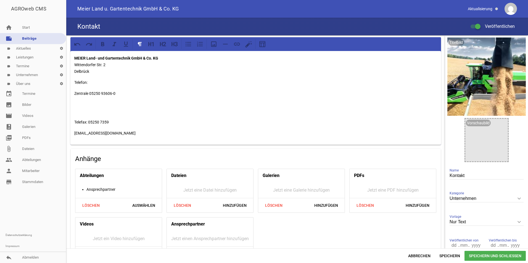
drag, startPoint x: 74, startPoint y: 83, endPoint x: 89, endPoint y: 83, distance: 15.5
click at [89, 83] on div "MEIER Land- und Gartentechnik GmbH & Co. KG Wittendorfer Str. 2 Delbrück Telefo…" at bounding box center [255, 98] width 371 height 94
click at [103, 45] on icon at bounding box center [102, 44] width 7 height 7
click at [116, 88] on div "MEIER Land- und Gartentechnik GmbH & Co. KG Wittendorfer Str. 2 Delbrück Telefo…" at bounding box center [255, 98] width 371 height 94
click at [89, 83] on p "Telefon:" at bounding box center [255, 82] width 363 height 7
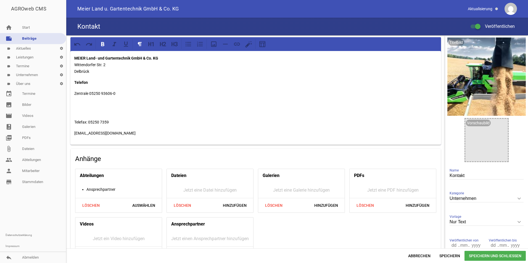
click at [88, 94] on p "Zentrale 05250 93606-0" at bounding box center [255, 93] width 363 height 7
click at [125, 96] on p "Zentrale: 05250 93606-0" at bounding box center [255, 93] width 363 height 7
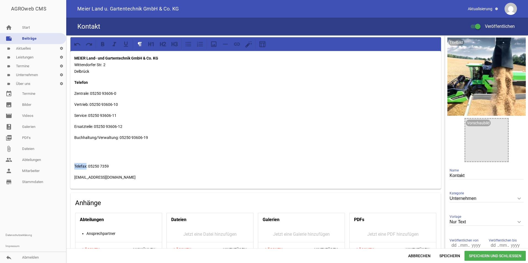
drag, startPoint x: 86, startPoint y: 167, endPoint x: 74, endPoint y: 167, distance: 12.7
click at [74, 167] on div "MEIER Land- und Gartentechnik GmbH & Co. KG Wittendorfer Str. 2 Delbrück Telefo…" at bounding box center [255, 120] width 371 height 138
click at [87, 166] on p "Telefax: 05250 7359" at bounding box center [255, 163] width 363 height 13
drag, startPoint x: 88, startPoint y: 166, endPoint x: 74, endPoint y: 166, distance: 13.5
click at [74, 166] on p "Telefax: 05250 7359" at bounding box center [255, 163] width 363 height 13
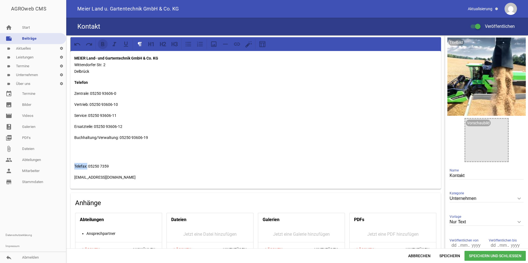
click at [105, 45] on icon at bounding box center [102, 44] width 7 height 7
click at [89, 167] on p "Telefax: 05250 7359" at bounding box center [255, 163] width 363 height 13
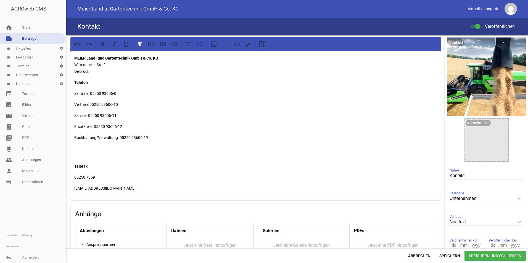
click at [100, 180] on p "05250 7359" at bounding box center [255, 177] width 363 height 7
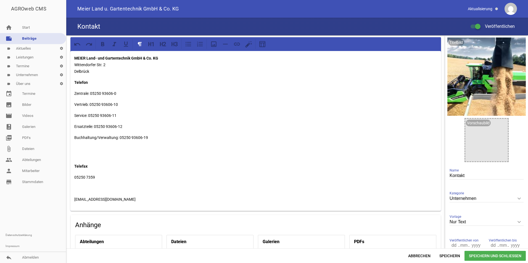
click at [77, 190] on p at bounding box center [255, 188] width 363 height 7
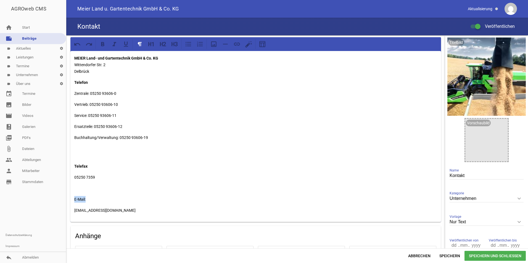
drag, startPoint x: 89, startPoint y: 201, endPoint x: 72, endPoint y: 201, distance: 16.6
click at [72, 201] on div "MEIER Land- und Gartentechnik GmbH & Co. KG Wittendorfer Str. 2 Delbrück Telefo…" at bounding box center [255, 136] width 371 height 171
click at [103, 44] on icon at bounding box center [102, 44] width 7 height 7
click at [163, 113] on p "Service: 05250 93606-11" at bounding box center [255, 115] width 363 height 7
drag, startPoint x: 89, startPoint y: 94, endPoint x: 74, endPoint y: 95, distance: 14.9
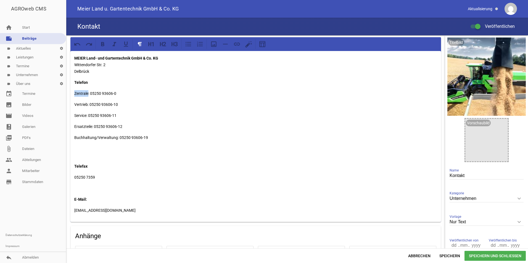
click at [74, 95] on div "MEIER Land- und Gartentechnik GmbH & Co. KG Wittendorfer Str. 2 Delbrück Telefo…" at bounding box center [255, 136] width 371 height 171
click at [114, 45] on icon at bounding box center [114, 44] width 4 height 4
drag, startPoint x: 89, startPoint y: 105, endPoint x: 76, endPoint y: 108, distance: 13.2
click at [76, 108] on p "Vertrieb: 05250 93606-10" at bounding box center [255, 104] width 363 height 7
click at [87, 100] on div "MEIER Land- und Gartentechnik GmbH & Co. KG Wittendorfer Str. 2 Delbrück Telefo…" at bounding box center [255, 136] width 371 height 171
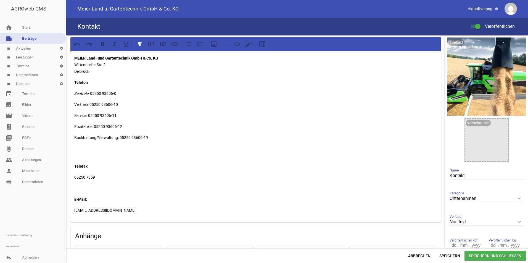
click at [90, 93] on p "Zentrale : 05250 93606-0" at bounding box center [255, 93] width 363 height 7
drag, startPoint x: 89, startPoint y: 93, endPoint x: 73, endPoint y: 96, distance: 16.3
click at [73, 96] on div "MEIER Land- und Gartentechnik GmbH & Co. KG Wittendorfer Str. 2 Delbrück Telefo…" at bounding box center [255, 136] width 371 height 171
click at [115, 44] on icon at bounding box center [114, 44] width 4 height 4
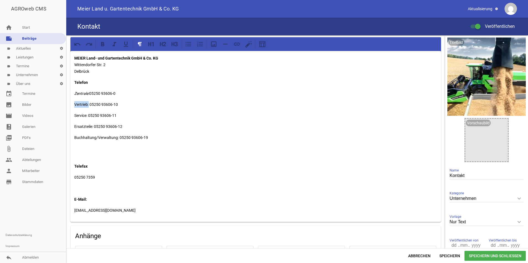
drag, startPoint x: 89, startPoint y: 105, endPoint x: 74, endPoint y: 104, distance: 14.9
click at [74, 104] on div "MEIER Land- und Gartentechnik GmbH & Co. KG Wittendorfer Str. 2 Delbrück Telefo…" at bounding box center [255, 136] width 371 height 171
click at [116, 43] on icon at bounding box center [114, 44] width 4 height 4
drag, startPoint x: 88, startPoint y: 117, endPoint x: 74, endPoint y: 118, distance: 13.4
click at [74, 118] on p "Service: 05250 93606-11" at bounding box center [255, 115] width 363 height 7
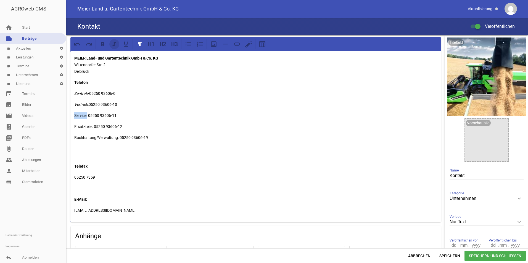
click at [113, 44] on icon at bounding box center [114, 44] width 7 height 7
drag, startPoint x: 93, startPoint y: 126, endPoint x: 82, endPoint y: 126, distance: 10.2
click at [82, 126] on p "Ersatzteile: 05250 93606-12" at bounding box center [255, 126] width 363 height 7
click at [93, 127] on p "Ersatzteile: 05250 93606-12" at bounding box center [255, 126] width 363 height 7
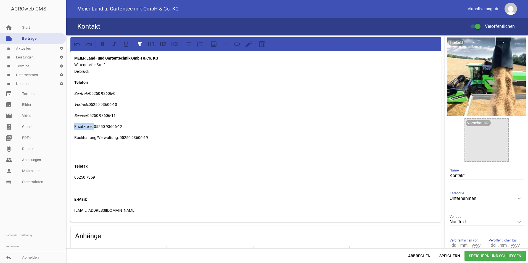
drag, startPoint x: 93, startPoint y: 126, endPoint x: 75, endPoint y: 127, distance: 18.8
click at [75, 127] on p "Ersatzteile: 05250 93606-12" at bounding box center [255, 126] width 363 height 7
click at [117, 46] on icon at bounding box center [114, 44] width 7 height 7
drag, startPoint x: 117, startPoint y: 138, endPoint x: 75, endPoint y: 136, distance: 42.9
click at [75, 136] on p "Buchhaltung/Verwaltung: 05250 93606-19" at bounding box center [255, 137] width 363 height 7
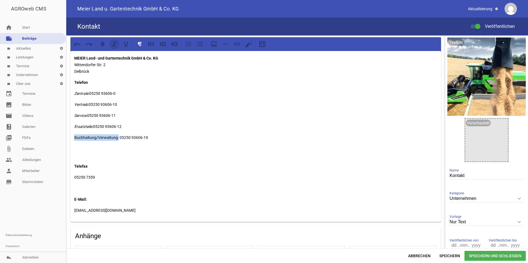
click at [116, 45] on icon at bounding box center [114, 44] width 7 height 7
click at [148, 108] on div "MEIER Land- und Gartentechnik GmbH & Co. KG Wittendorfer Str. 2 Delbrück Telefo…" at bounding box center [255, 136] width 371 height 171
click at [498, 256] on span "Speichern und Schließen" at bounding box center [495, 256] width 61 height 10
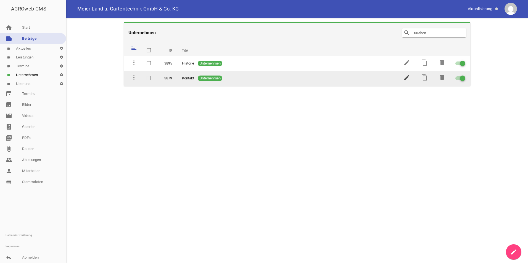
click at [406, 78] on icon "edit" at bounding box center [406, 77] width 7 height 7
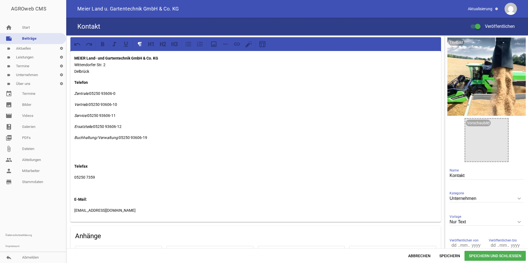
click at [74, 73] on p "MEIER Land- und Gartentechnik GmbH & Co. KG Wittendorfer Str. 2 Delbrück" at bounding box center [255, 65] width 363 height 20
click at [118, 69] on p "MEIER Land- und Gartentechnik GmbH & Co. KG Wittendorfer Str. 2 33129 [GEOGRAPH…" at bounding box center [255, 65] width 363 height 20
click at [514, 258] on span "Speichern und Schließen" at bounding box center [495, 256] width 61 height 10
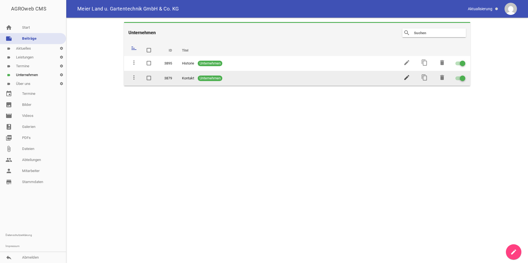
click at [407, 78] on icon "edit" at bounding box center [406, 77] width 7 height 7
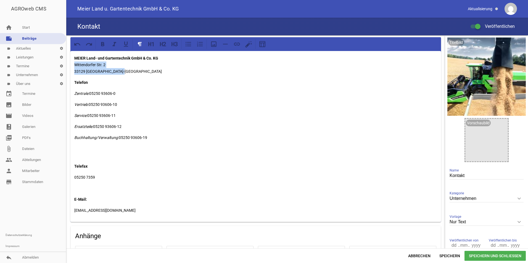
drag, startPoint x: 74, startPoint y: 66, endPoint x: 138, endPoint y: 70, distance: 63.9
click at [138, 70] on div "MEIER Land- und Gartentechnik GmbH & Co. KG Wittendorfer Str. 2 33129 Delbrück-…" at bounding box center [255, 136] width 371 height 171
click at [145, 72] on p "MEIER Land- und Gartentechnik GmbH & Co. KG Wittendorfer Str. 2 33129 [GEOGRAPH…" at bounding box center [255, 65] width 363 height 20
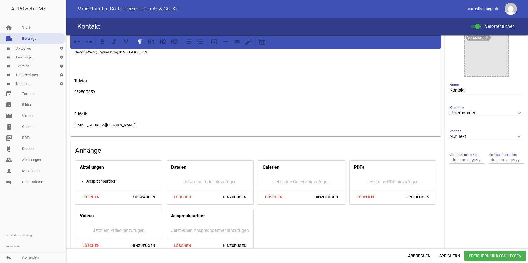
scroll to position [97, 0]
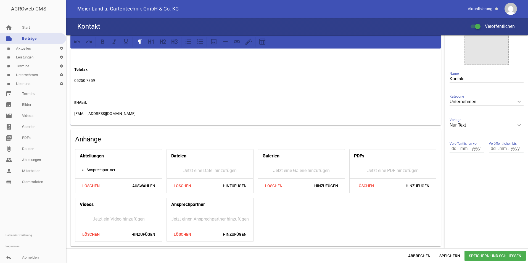
click at [483, 253] on span "Speichern und Schließen" at bounding box center [495, 256] width 61 height 10
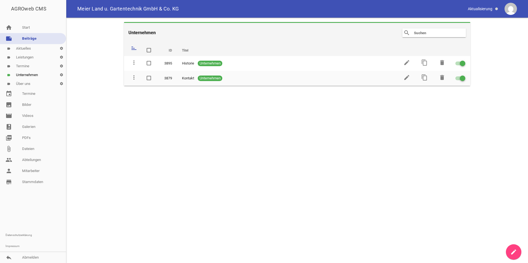
click at [24, 49] on link "label Aktuelles settings" at bounding box center [33, 48] width 66 height 9
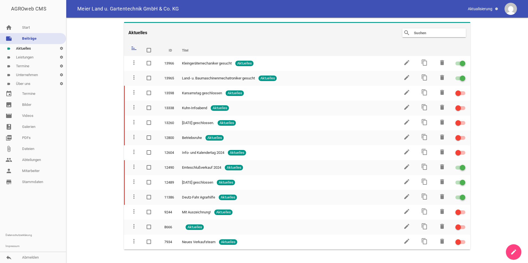
click at [515, 250] on icon "create" at bounding box center [513, 252] width 7 height 7
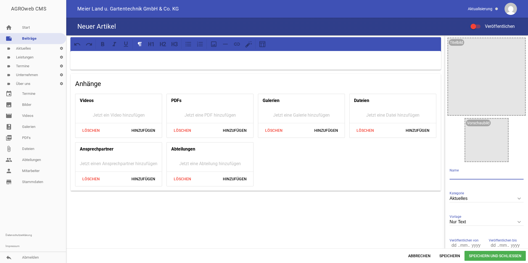
click at [467, 175] on input "text" at bounding box center [487, 175] width 74 height 7
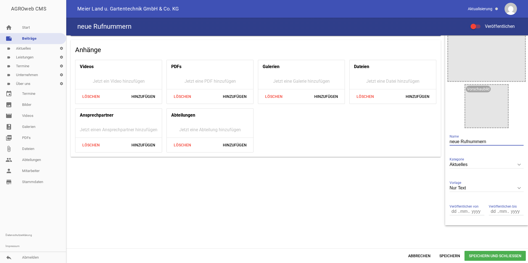
scroll to position [35, 0]
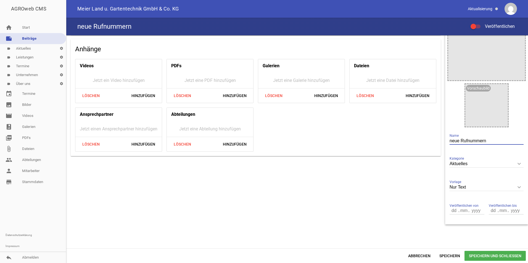
type input "neue Rufnummern"
click at [450, 211] on input "number" at bounding box center [454, 210] width 9 height 7
type input "08"
type input "00"
click at [447, 211] on div "Veröffentlichen von 08 . 00 . Veröffentlichen bis . ." at bounding box center [486, 211] width 78 height 23
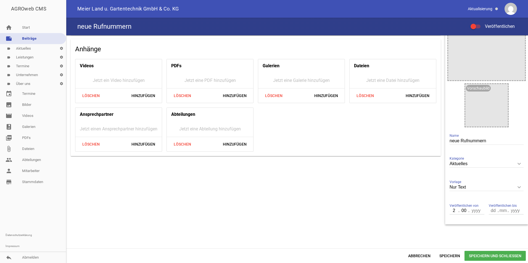
type input "28"
type input "08"
click at [478, 210] on input "2028" at bounding box center [476, 210] width 14 height 7
type input "2025"
type input "010"
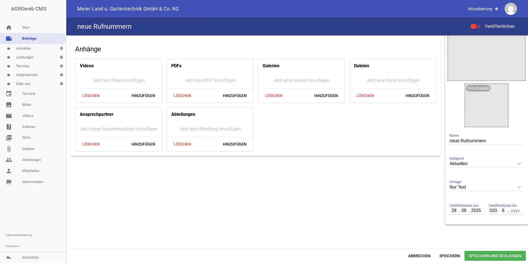
type input "08"
click at [484, 210] on div "Veröffentlichen von [DATE] Veröffentlichen bis 010 . 08 ." at bounding box center [486, 211] width 78 height 23
type input "010"
type input "0108"
click at [489, 210] on input "number" at bounding box center [493, 210] width 9 height 7
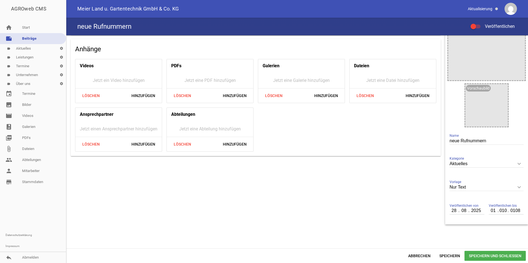
type input "010"
type input "08"
click at [489, 209] on input "010" at bounding box center [493, 210] width 9 height 7
type input "01"
type input "01.08"
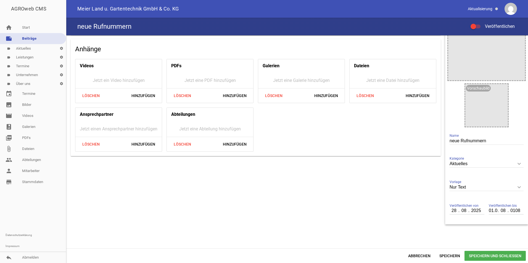
scroll to position [0, 2]
click at [490, 212] on input "01.08" at bounding box center [493, 210] width 9 height 7
type input "01"
click at [508, 209] on span "Veröffentlichen bis" at bounding box center [503, 206] width 28 height 6
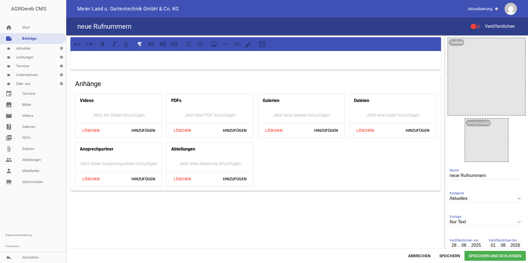
type input "2026"
click at [109, 62] on div at bounding box center [255, 60] width 371 height 19
click at [96, 58] on p "Wir haben nuee Rufnummern" at bounding box center [255, 58] width 363 height 7
click at [128, 58] on p "Wir haben neue Rufnummern" at bounding box center [255, 58] width 363 height 7
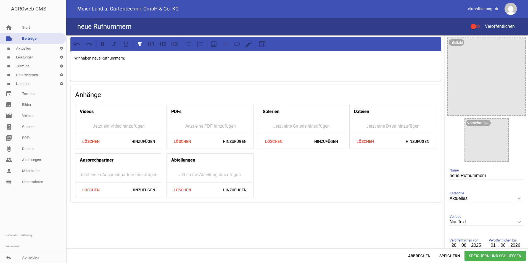
click at [127, 59] on p "Wir haben neue Rufnummern:" at bounding box center [255, 58] width 363 height 7
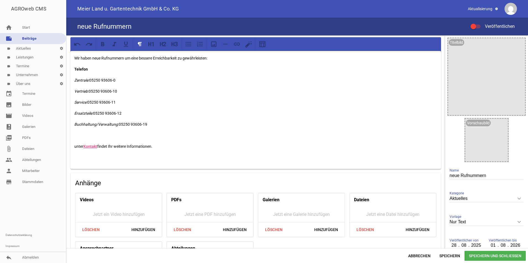
click at [74, 147] on p "unter Kontakt findet Ihr weitere Informationen." at bounding box center [255, 146] width 363 height 7
click at [159, 146] on p "Unter Kontakt findet Ihr weitere Informationen." at bounding box center [255, 146] width 363 height 7
click at [493, 258] on span "Speichern und Schließen" at bounding box center [495, 256] width 61 height 10
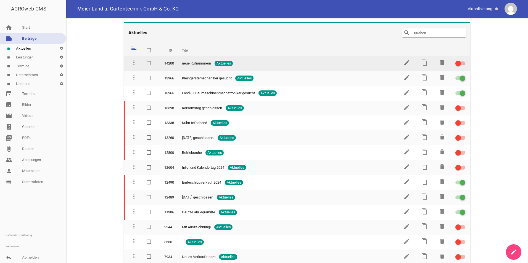
click at [457, 63] on div at bounding box center [458, 64] width 6 height 6
click at [464, 60] on input "checkbox" at bounding box center [464, 60] width 0 height 0
